Goal: Information Seeking & Learning: Find specific page/section

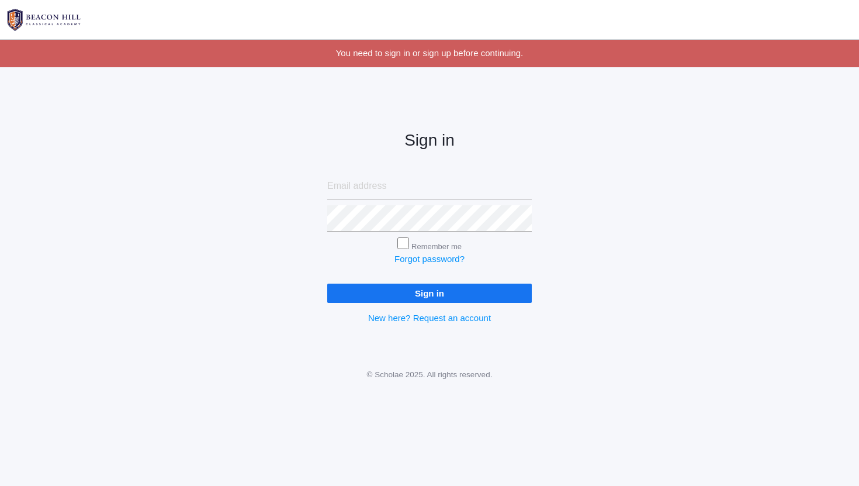
click at [434, 189] on input "email" at bounding box center [429, 186] width 205 height 26
type input "[PERSON_NAME][EMAIL_ADDRESS][DOMAIN_NAME]"
click at [327, 283] on input "Sign in" at bounding box center [429, 292] width 205 height 19
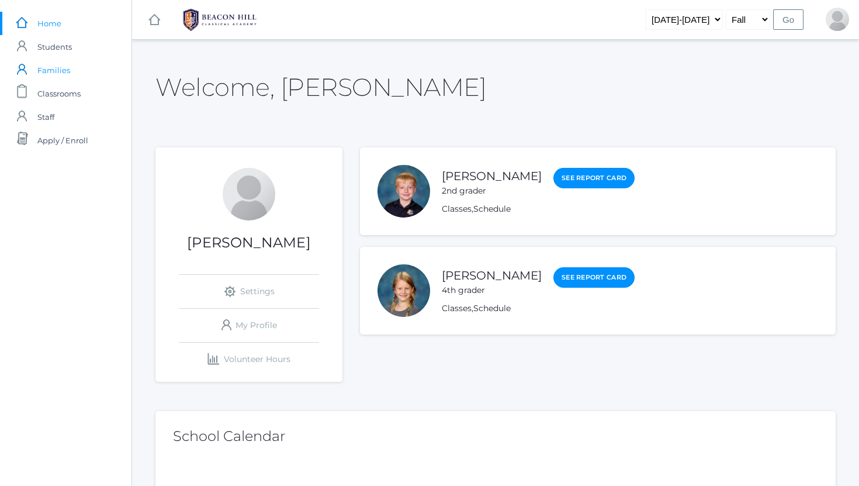
click at [62, 70] on span "Families" at bounding box center [53, 69] width 33 height 23
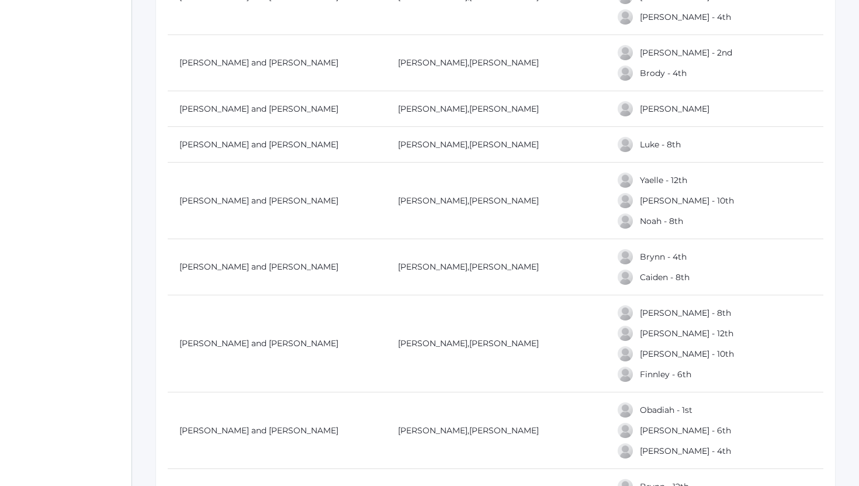
scroll to position [1557, 0]
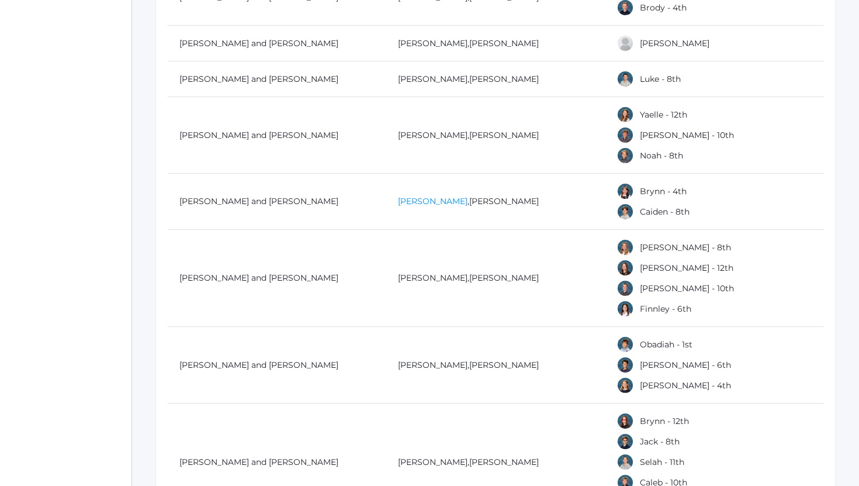
click at [411, 205] on link "[PERSON_NAME]" at bounding box center [433, 201] width 70 height 11
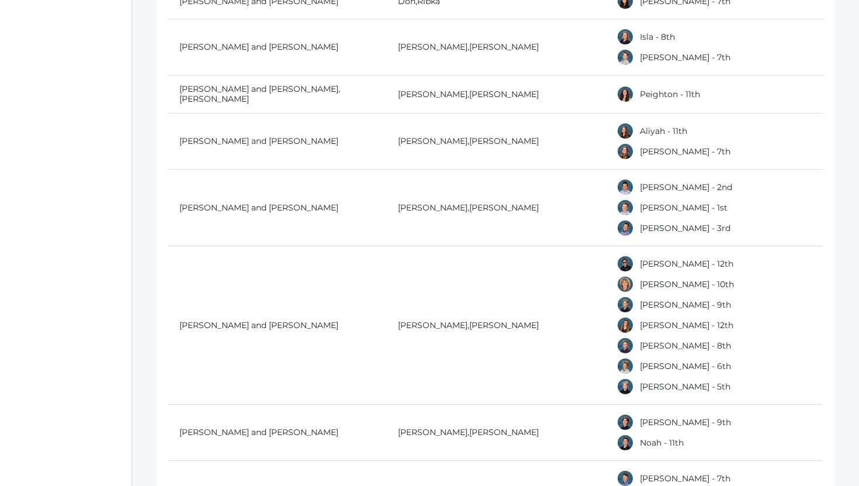
scroll to position [2152, 0]
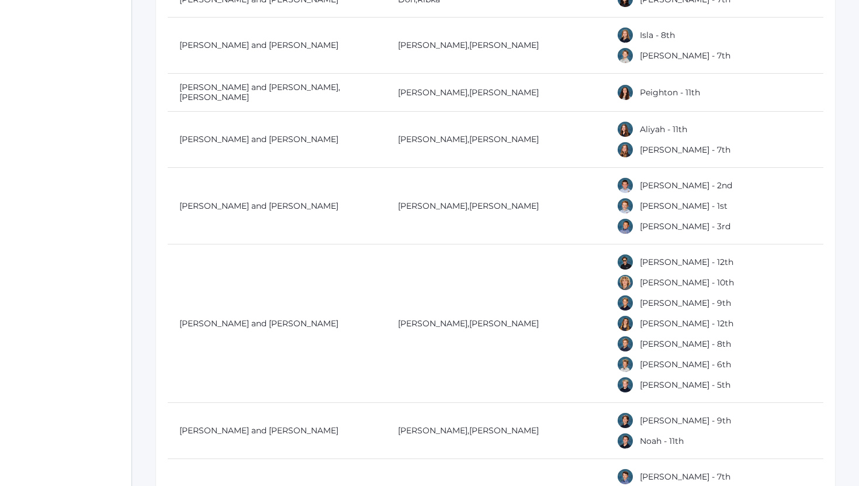
click at [631, 260] on div at bounding box center [625, 262] width 18 height 18
click at [644, 262] on link "[PERSON_NAME] - 12th" at bounding box center [686, 262] width 93 height 11
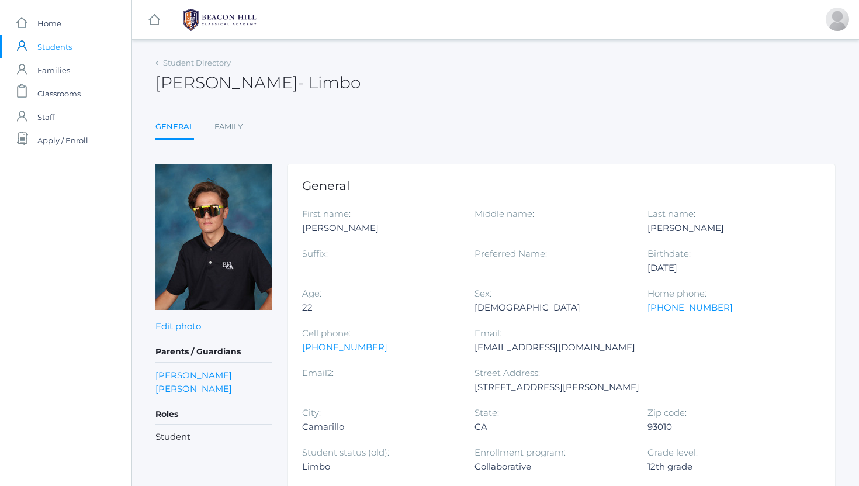
scroll to position [2152, 0]
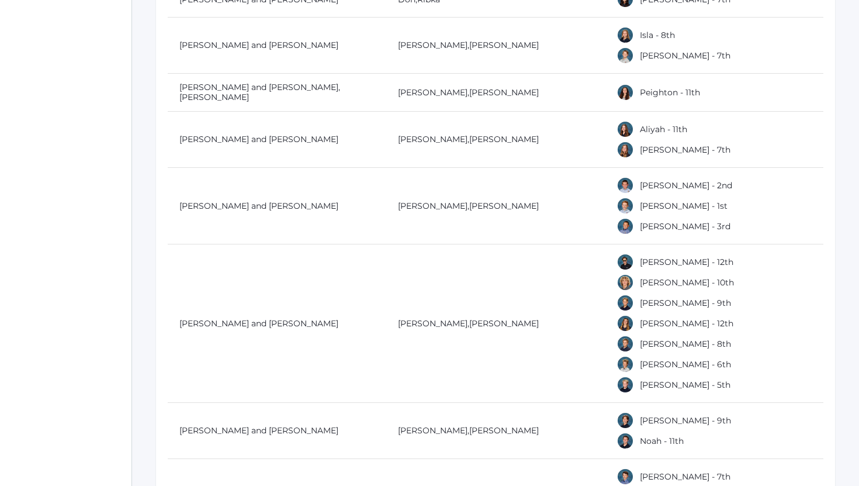
click at [633, 279] on div at bounding box center [625, 282] width 18 height 18
click at [625, 282] on div at bounding box center [625, 282] width 18 height 18
click at [655, 283] on link "[PERSON_NAME] - 10th" at bounding box center [687, 282] width 94 height 11
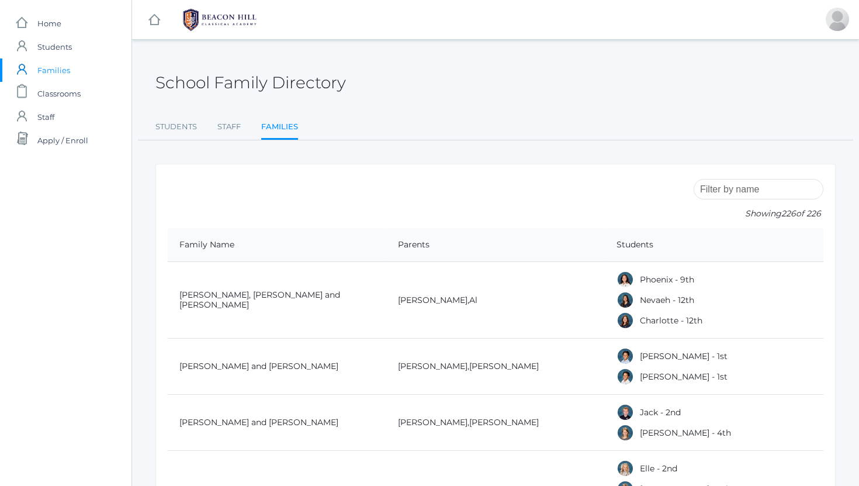
scroll to position [2152, 0]
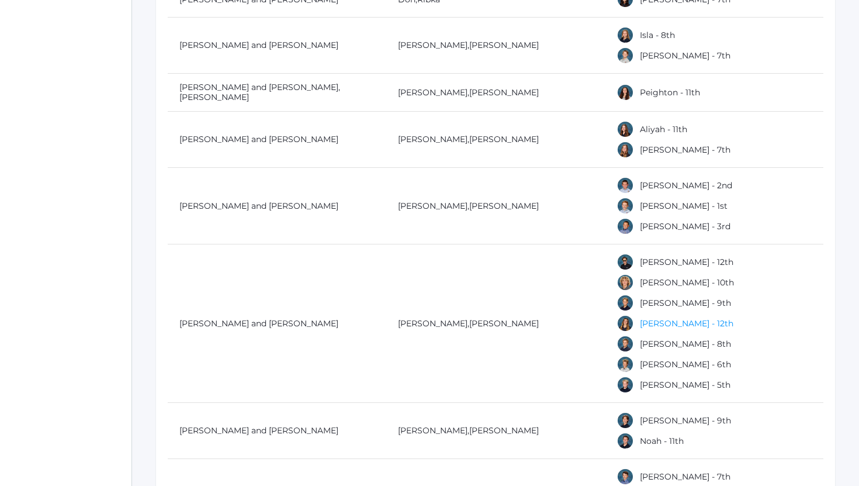
click at [661, 319] on link "[PERSON_NAME] - 12th" at bounding box center [686, 323] width 93 height 11
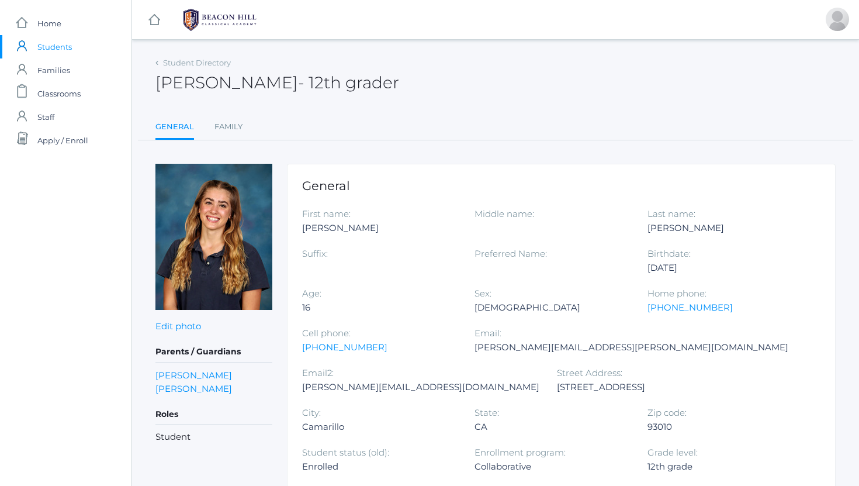
scroll to position [2152, 0]
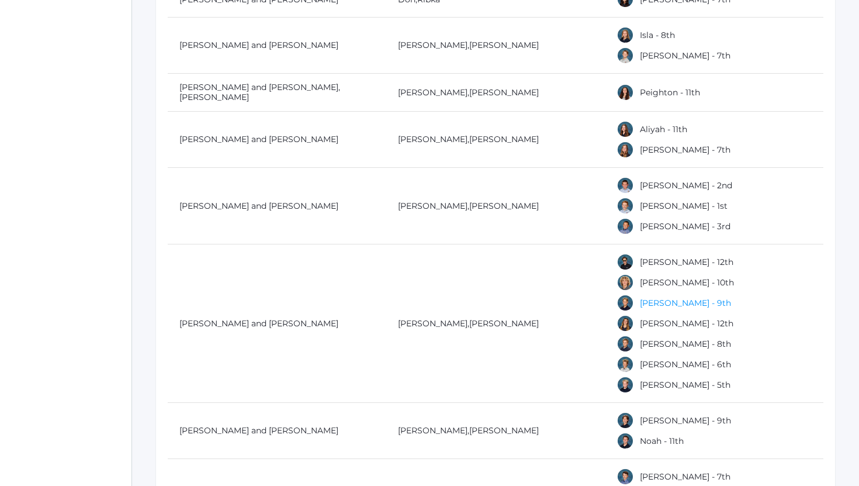
click at [655, 301] on link "[PERSON_NAME] - 9th" at bounding box center [685, 302] width 91 height 11
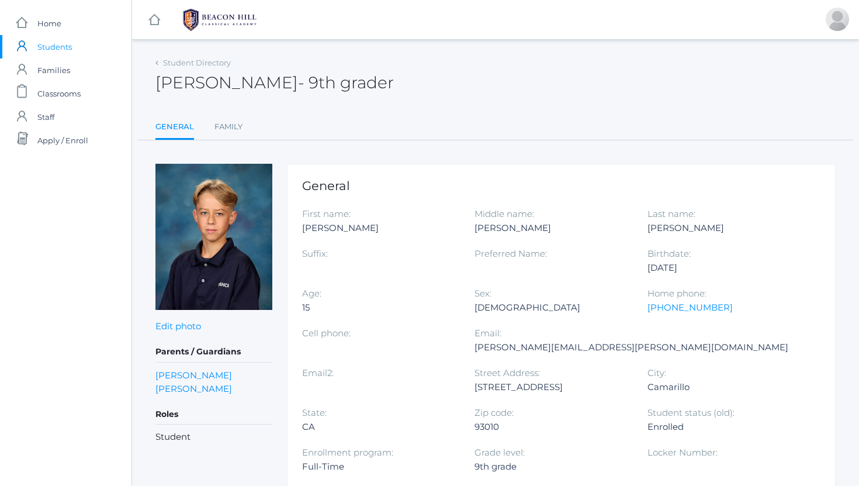
scroll to position [2152, 0]
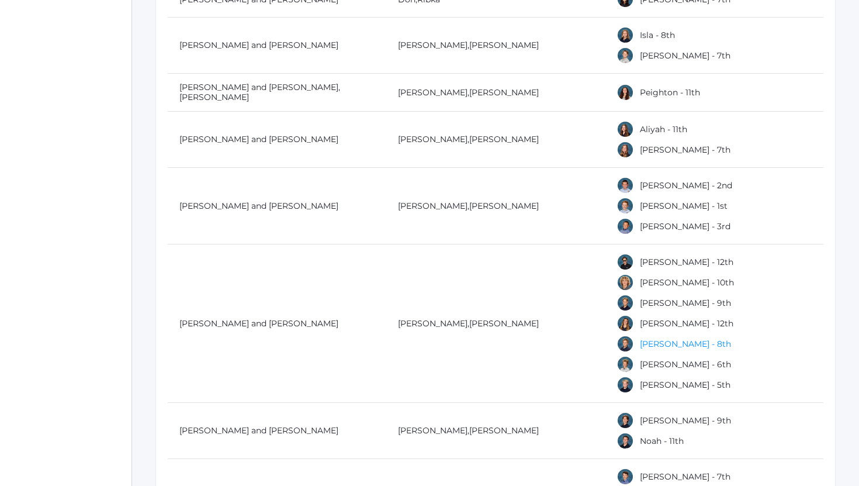
click at [664, 345] on link "[PERSON_NAME] - 8th" at bounding box center [685, 343] width 91 height 11
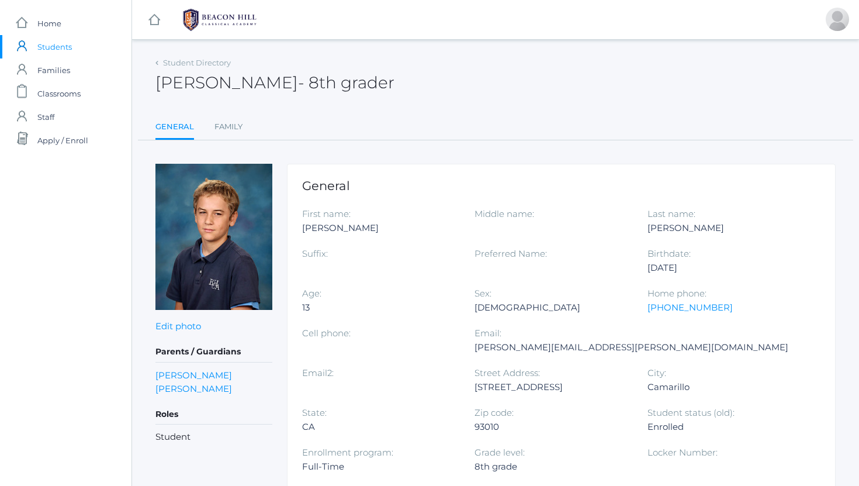
scroll to position [2152, 0]
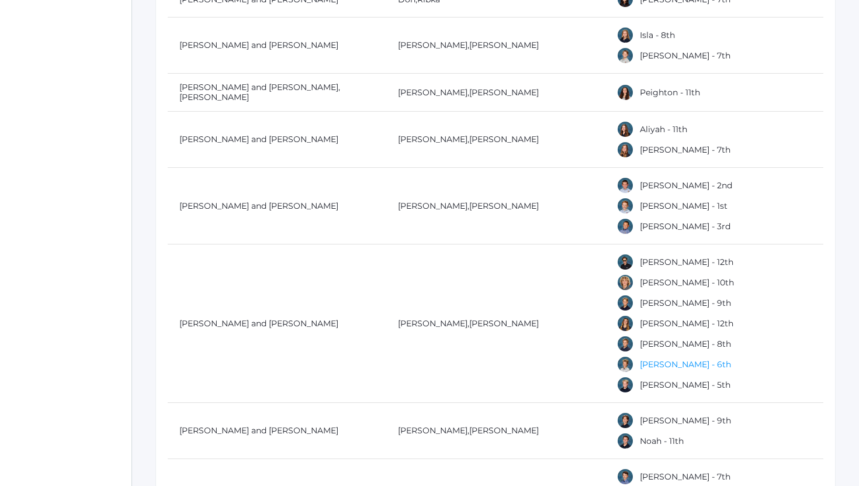
click at [652, 366] on link "[PERSON_NAME] - 6th" at bounding box center [685, 364] width 91 height 11
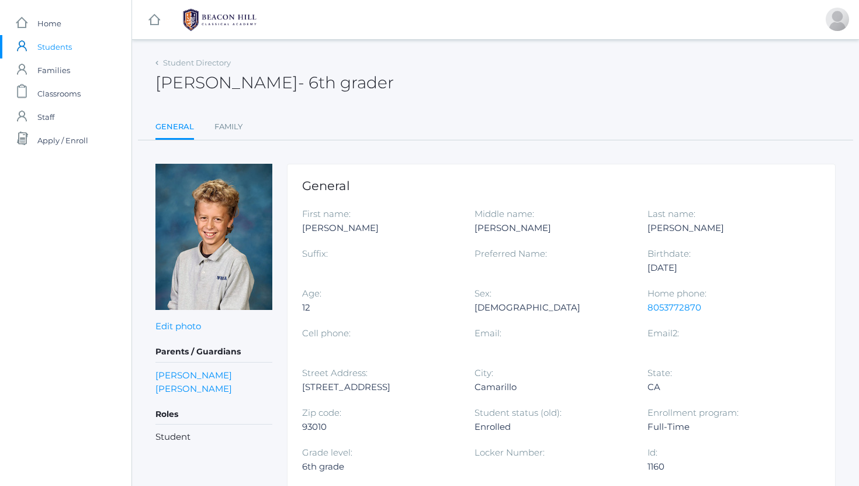
scroll to position [2152, 0]
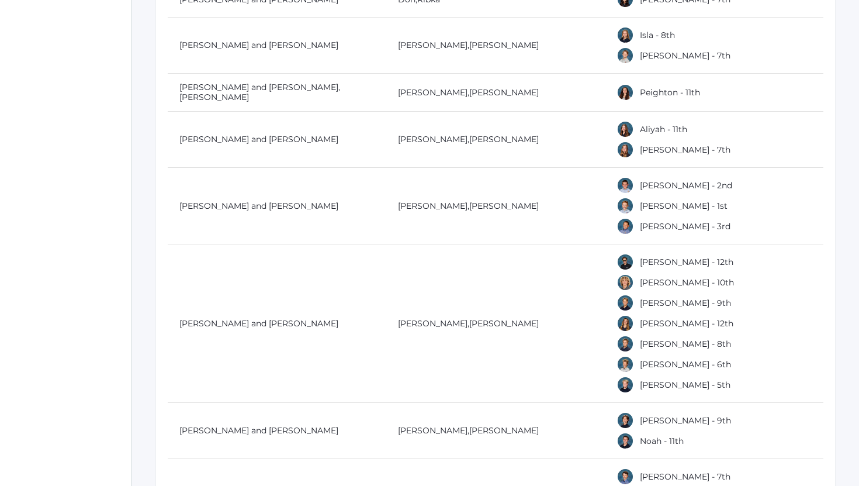
click at [655, 388] on div "[PERSON_NAME] - 5th" at bounding box center [718, 385] width 204 height 18
click at [655, 383] on link "[PERSON_NAME] - 5th" at bounding box center [685, 384] width 91 height 11
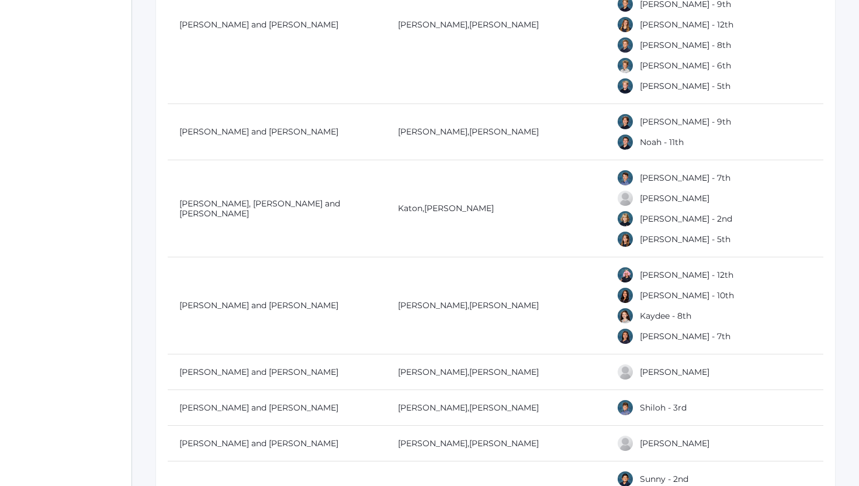
scroll to position [2453, 0]
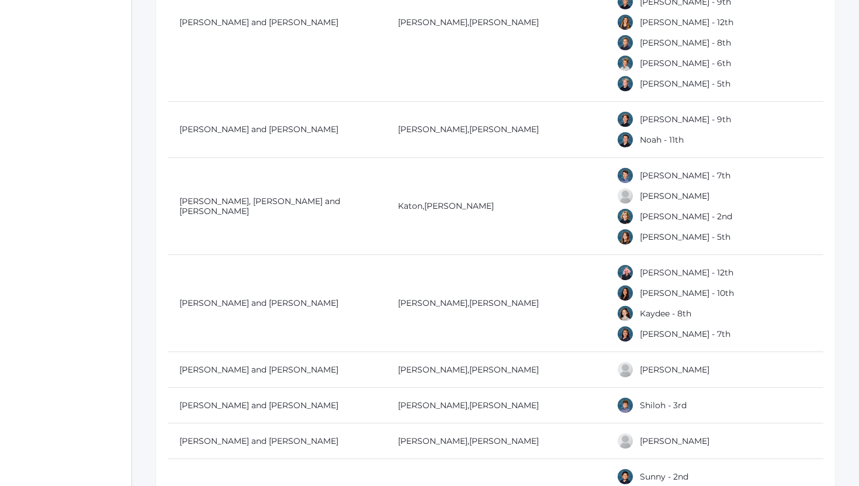
click at [621, 271] on div at bounding box center [625, 273] width 18 height 18
click at [664, 272] on link "[PERSON_NAME] - 12th" at bounding box center [686, 272] width 93 height 11
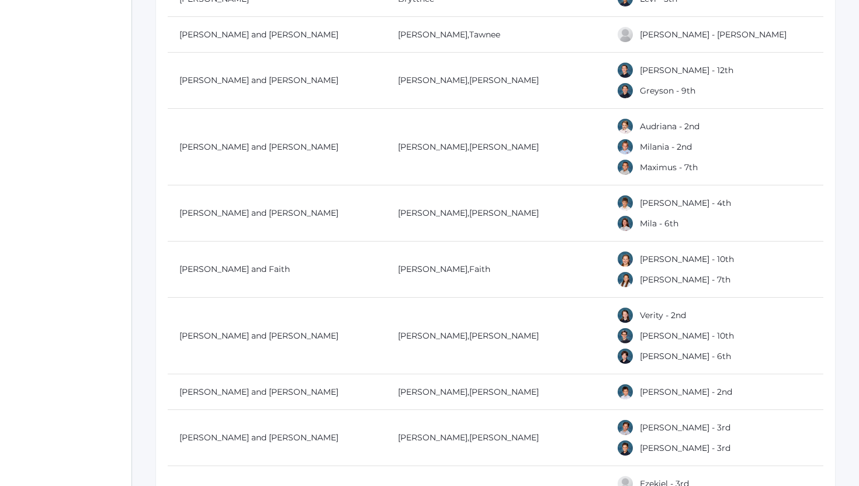
scroll to position [3834, 0]
click at [469, 146] on link "[PERSON_NAME]" at bounding box center [504, 146] width 70 height 11
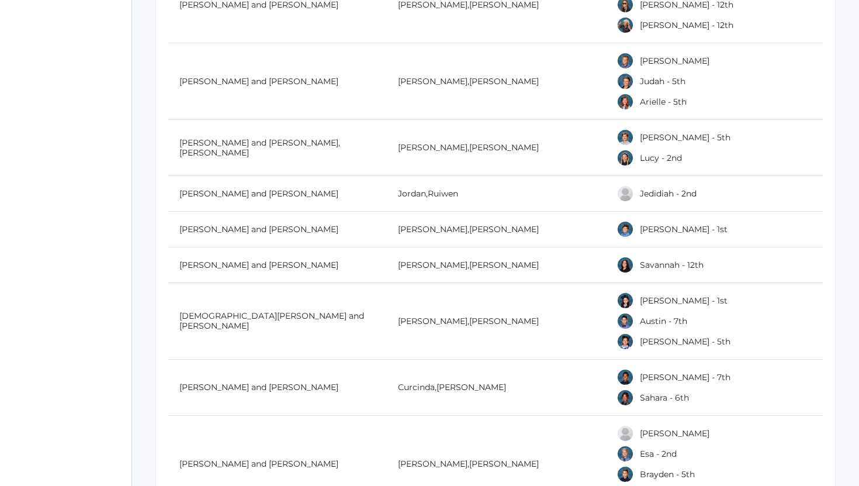
scroll to position [13040, 0]
